Goal: Entertainment & Leisure: Consume media (video, audio)

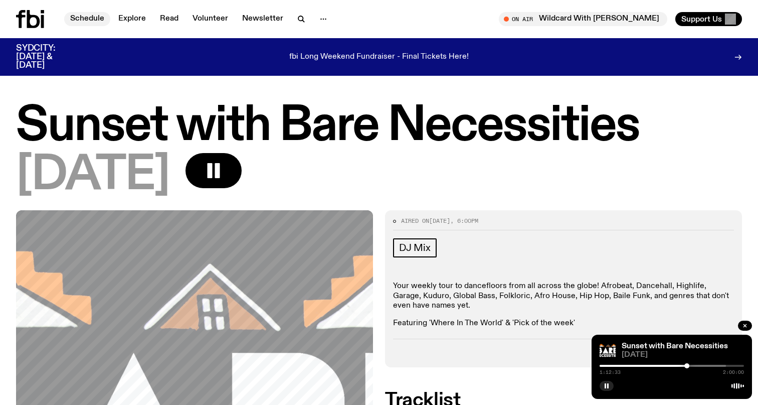
click at [94, 18] on link "Schedule" at bounding box center [87, 19] width 46 height 14
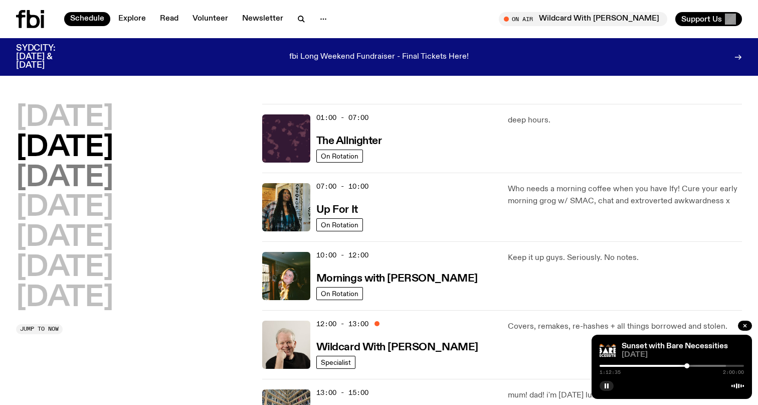
click at [103, 183] on h2 "[DATE]" at bounding box center [64, 178] width 97 height 28
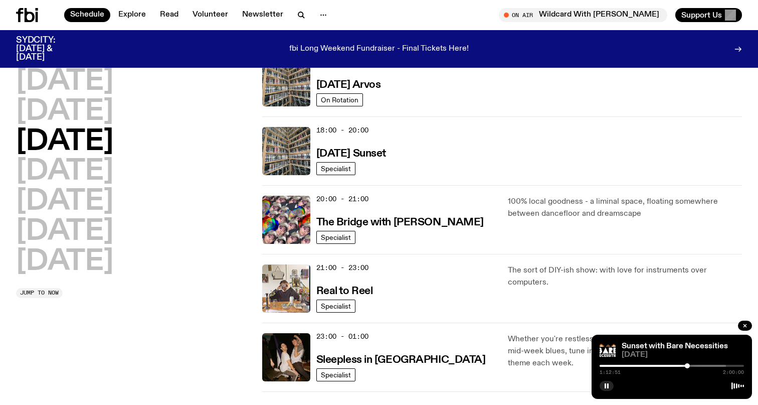
scroll to position [392, 0]
click at [113, 172] on h2 "[DATE]" at bounding box center [64, 171] width 97 height 28
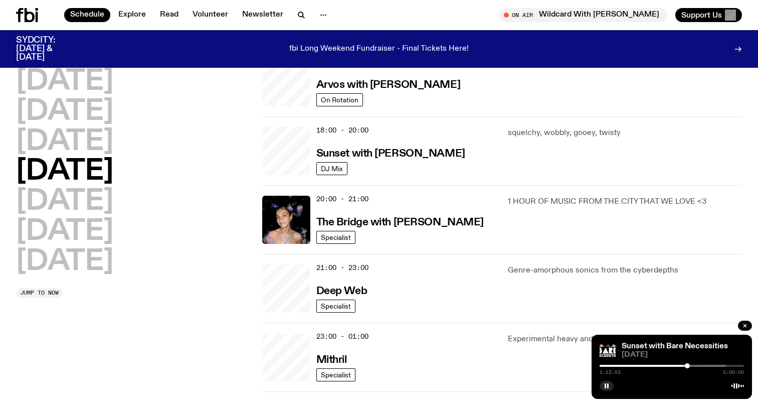
scroll to position [320, 0]
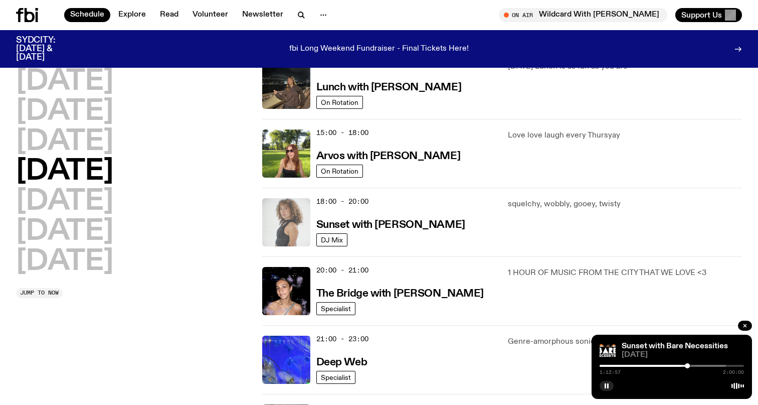
click at [290, 234] on img at bounding box center [286, 222] width 48 height 48
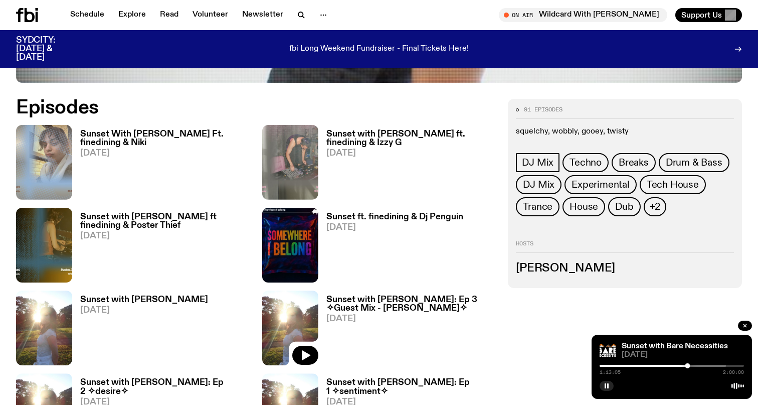
scroll to position [464, 0]
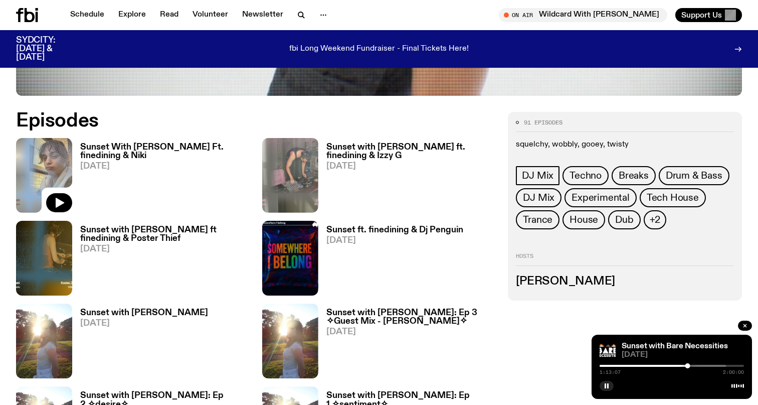
click at [44, 164] on img at bounding box center [44, 175] width 56 height 75
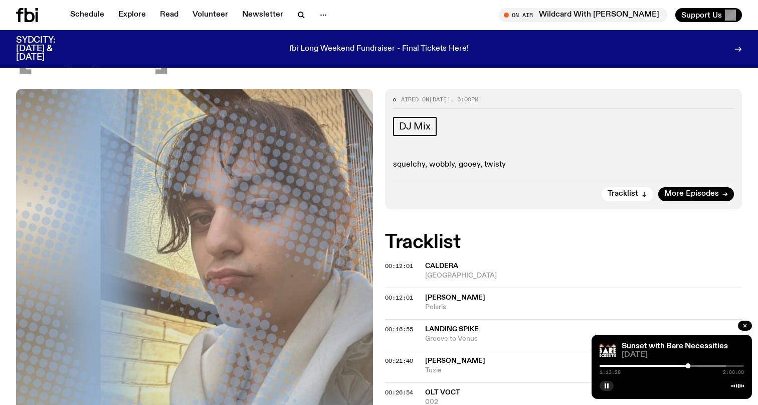
scroll to position [161, 0]
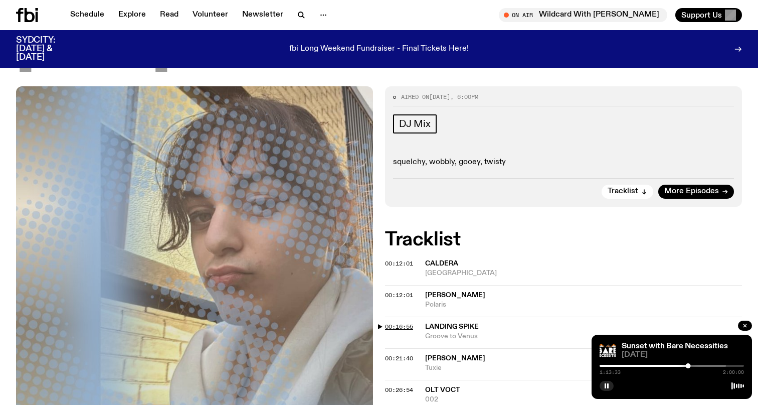
click at [398, 323] on span "00:16:55" at bounding box center [399, 326] width 28 height 8
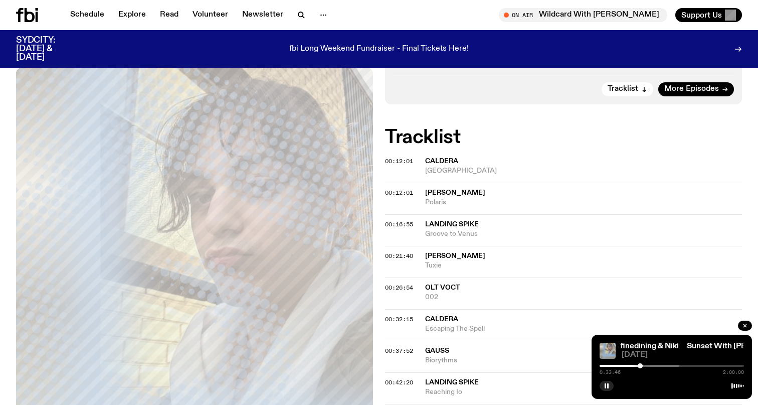
scroll to position [263, 0]
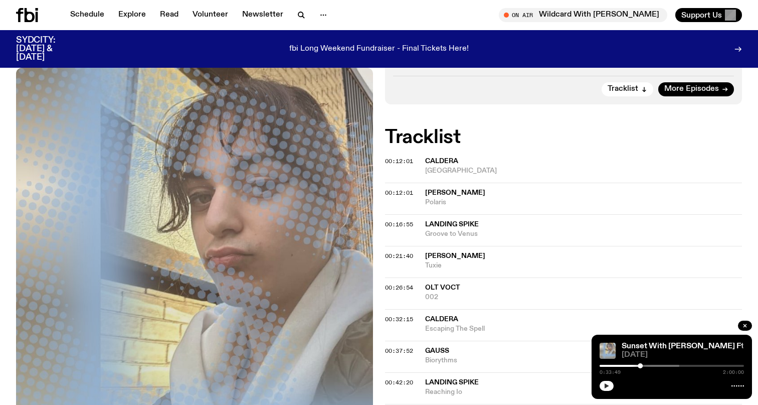
click at [604, 387] on icon "button" at bounding box center [607, 386] width 6 height 6
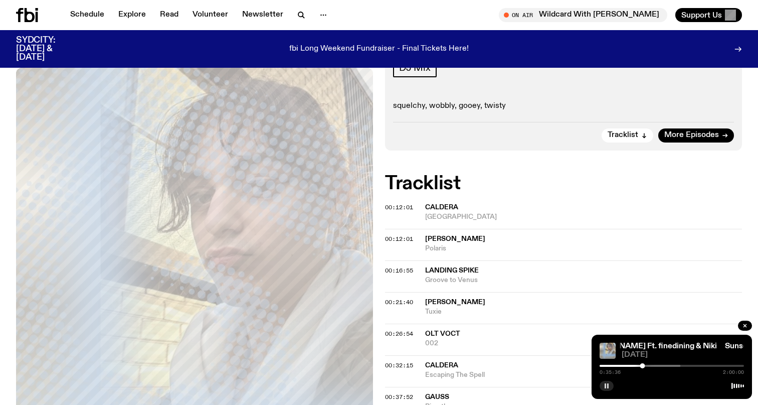
scroll to position [218, 0]
click at [496, 268] on span "Landing Spike" at bounding box center [583, 270] width 317 height 10
click at [627, 366] on div at bounding box center [570, 366] width 144 height 2
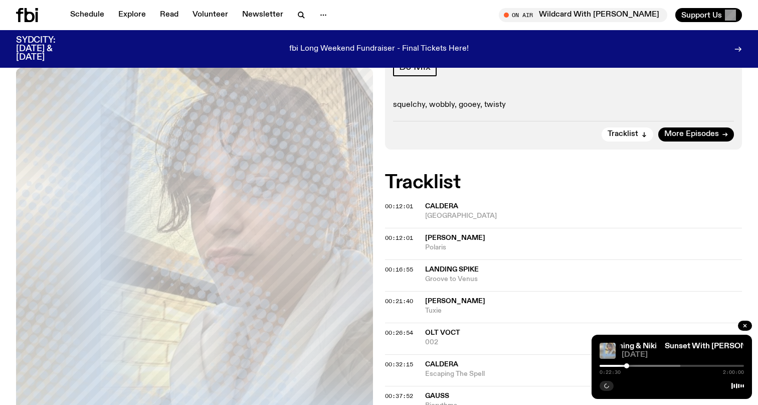
click at [619, 366] on div at bounding box center [554, 366] width 144 height 2
click at [606, 387] on rect "button" at bounding box center [606, 385] width 2 height 5
